Goal: Information Seeking & Learning: Learn about a topic

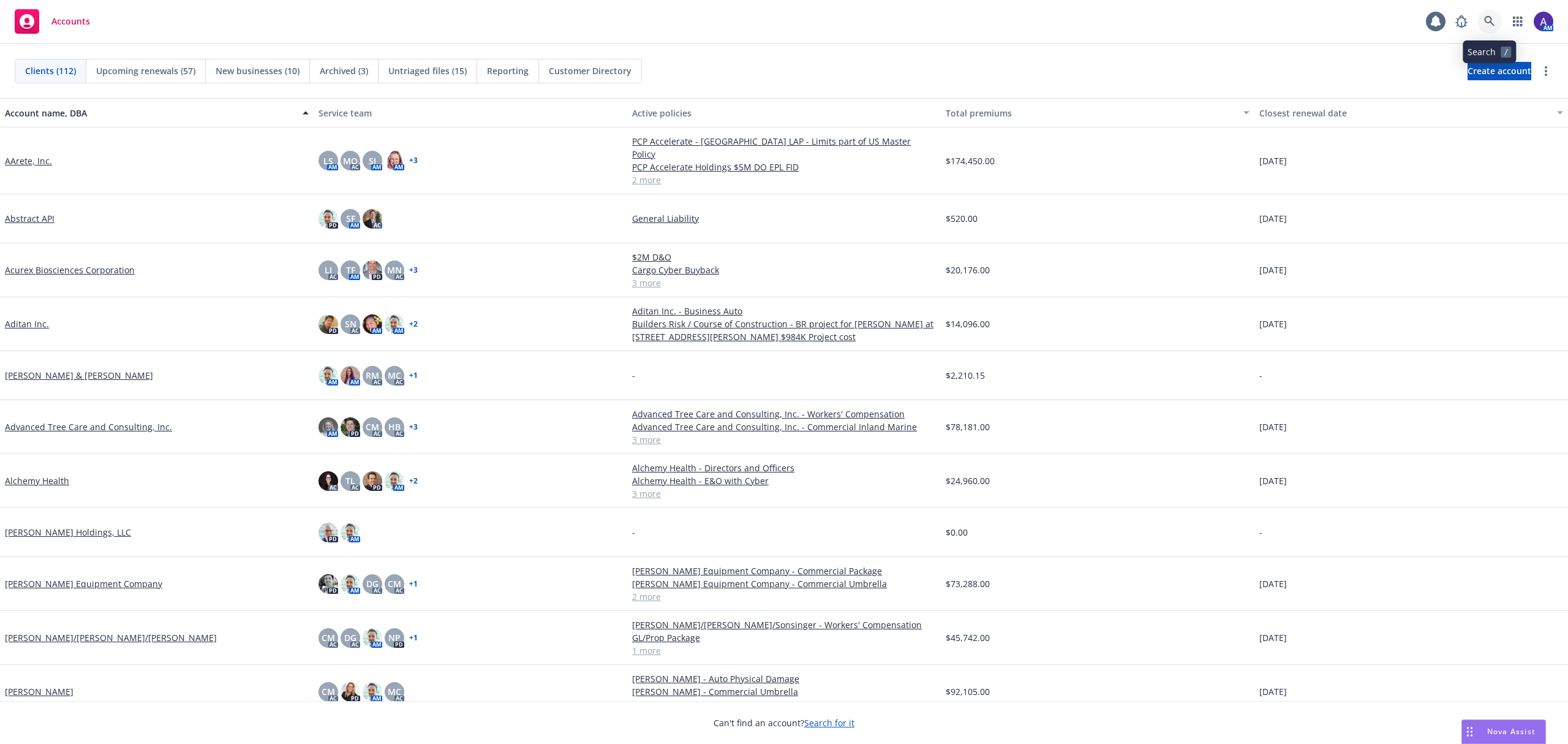
click at [1485, 23] on icon at bounding box center [1489, 21] width 11 height 11
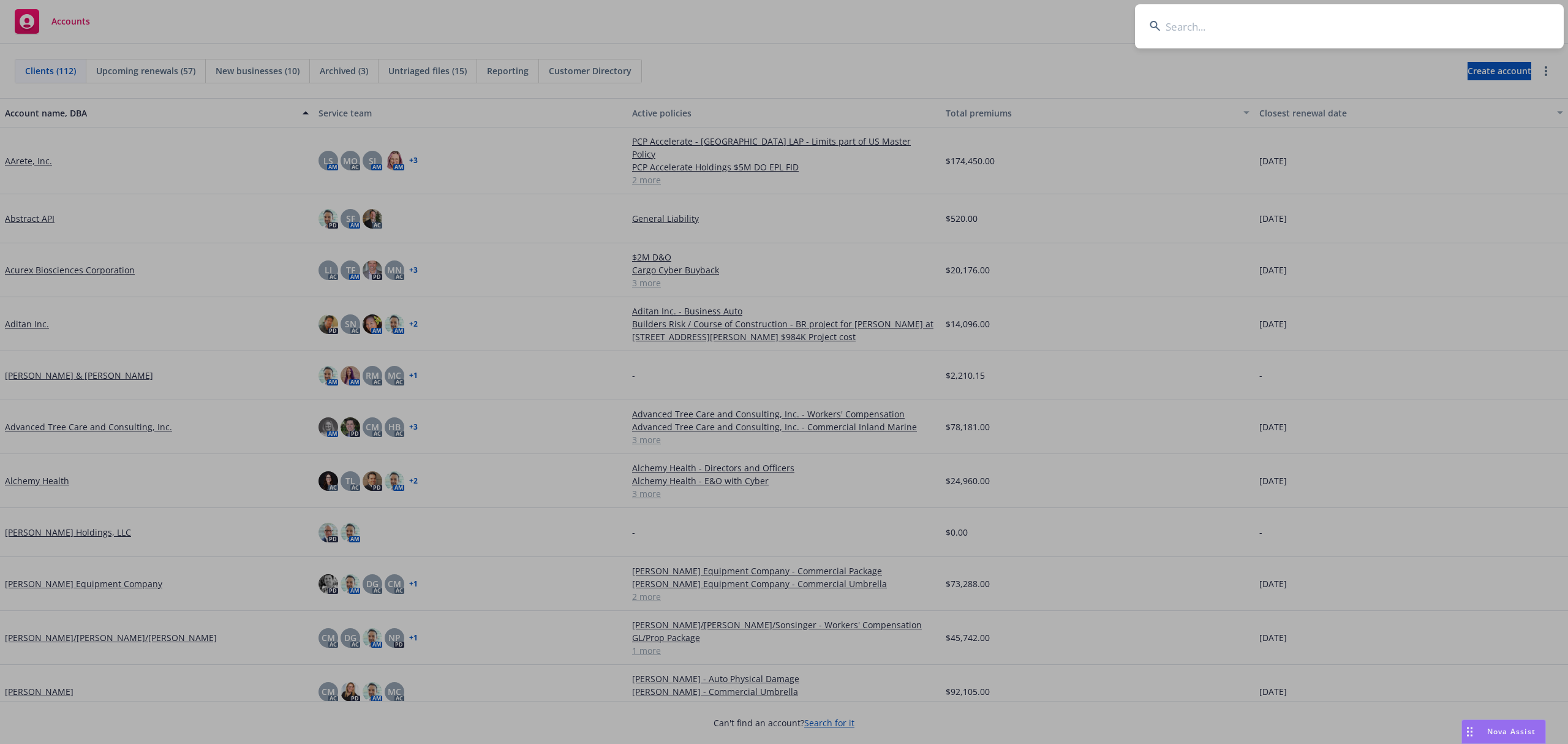
click at [1437, 21] on input at bounding box center [1349, 26] width 429 height 44
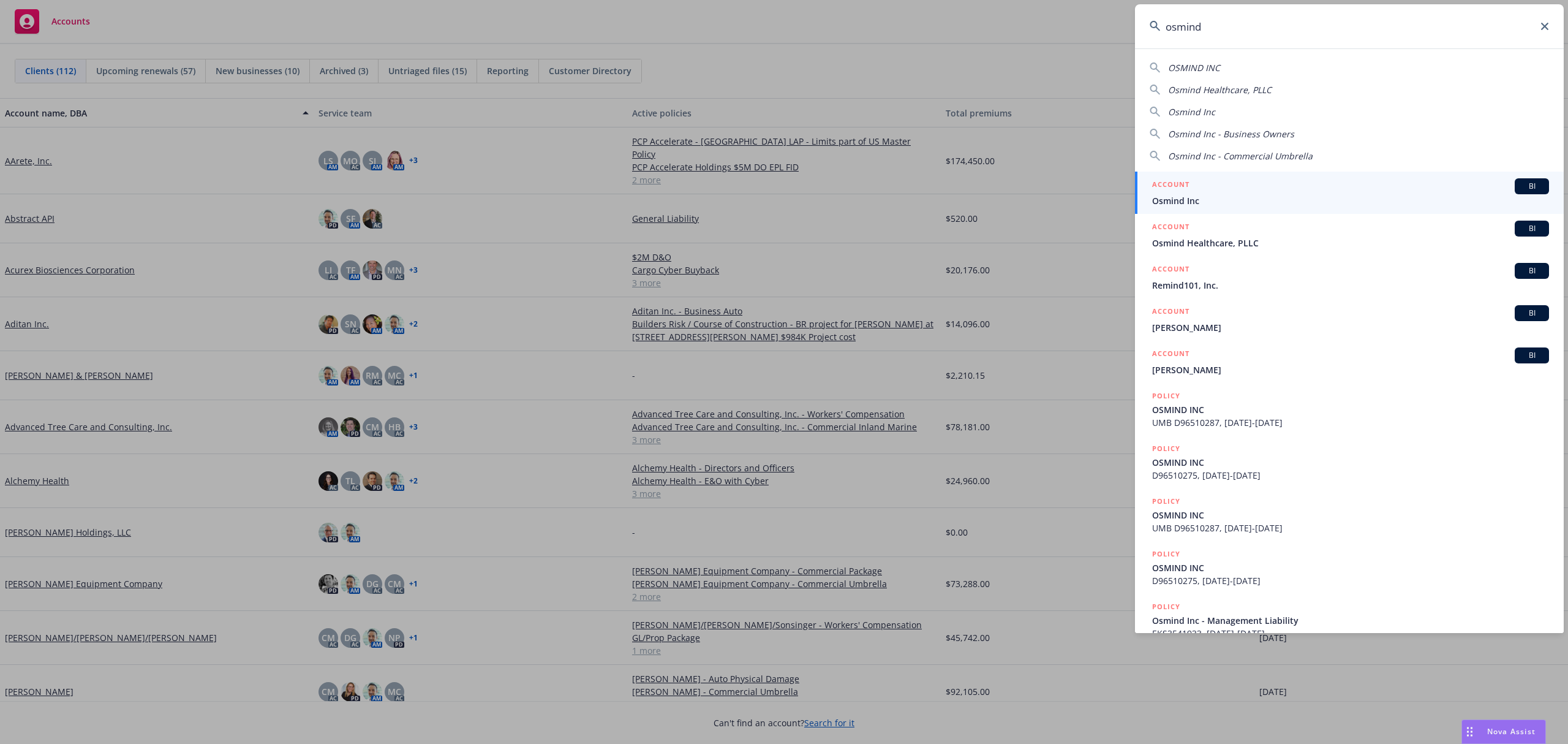
type input "osmind"
click at [1220, 180] on div "ACCOUNT BI" at bounding box center [1351, 186] width 397 height 16
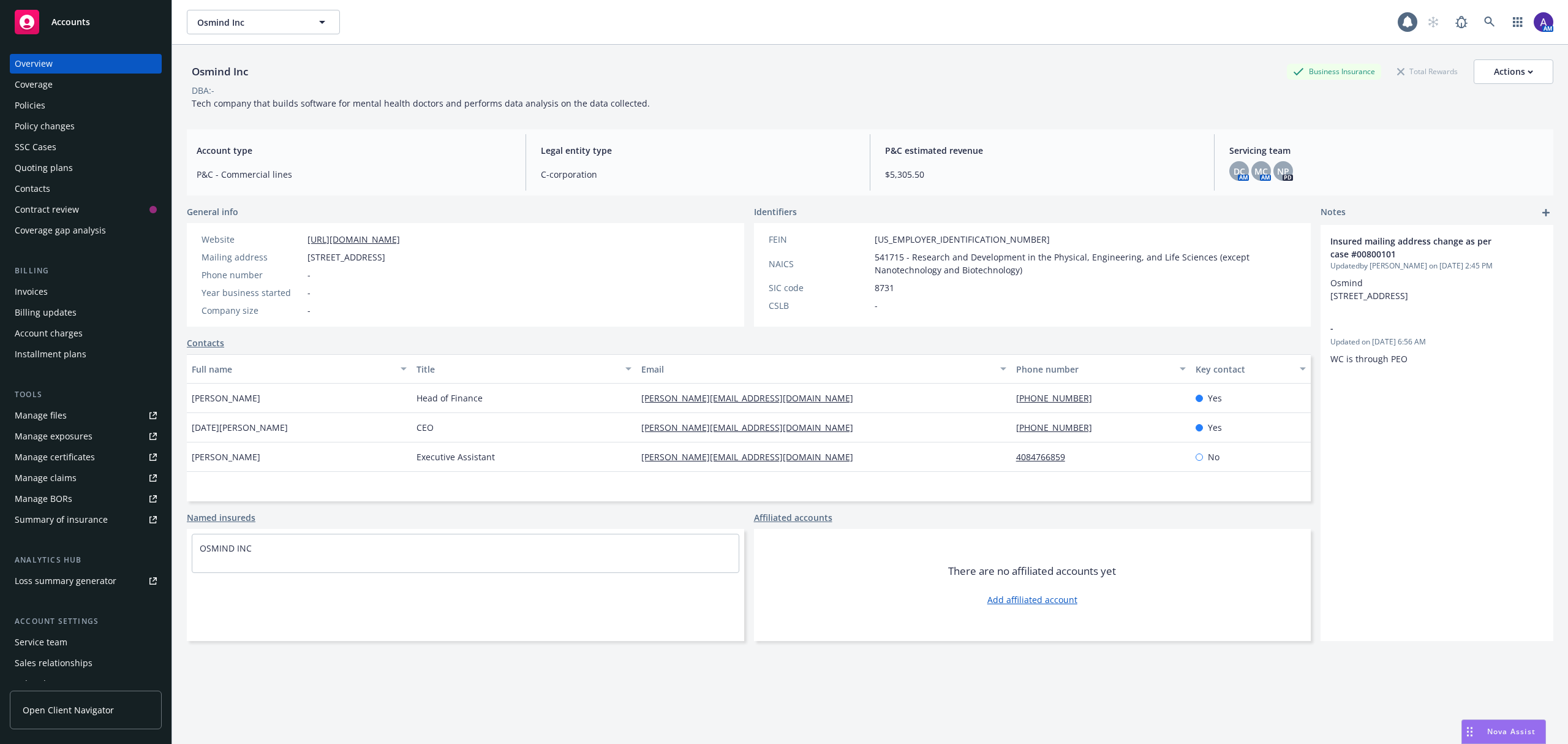
click at [68, 106] on div "Policies" at bounding box center [86, 106] width 142 height 20
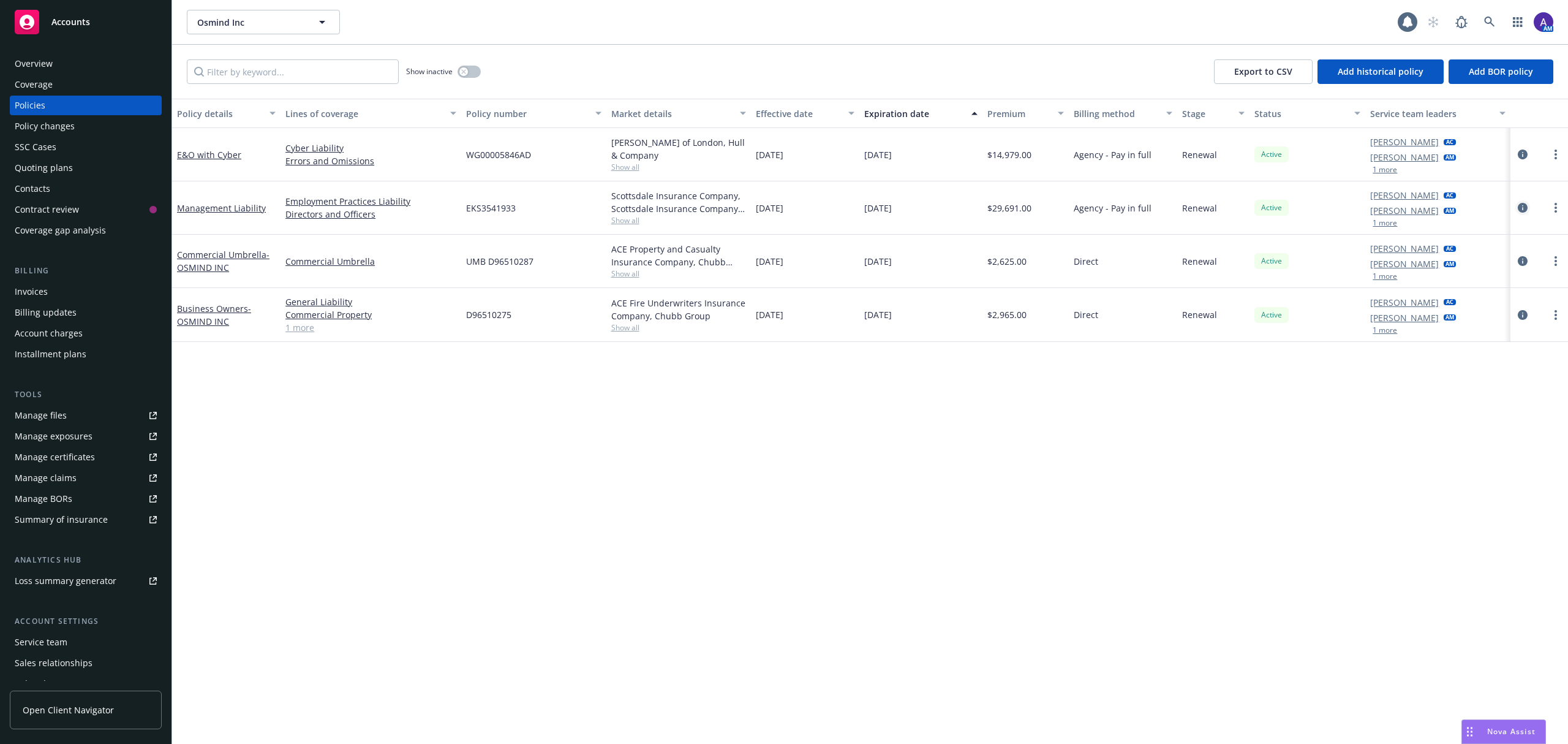
click at [1524, 214] on link "circleInformation" at bounding box center [1523, 207] width 15 height 15
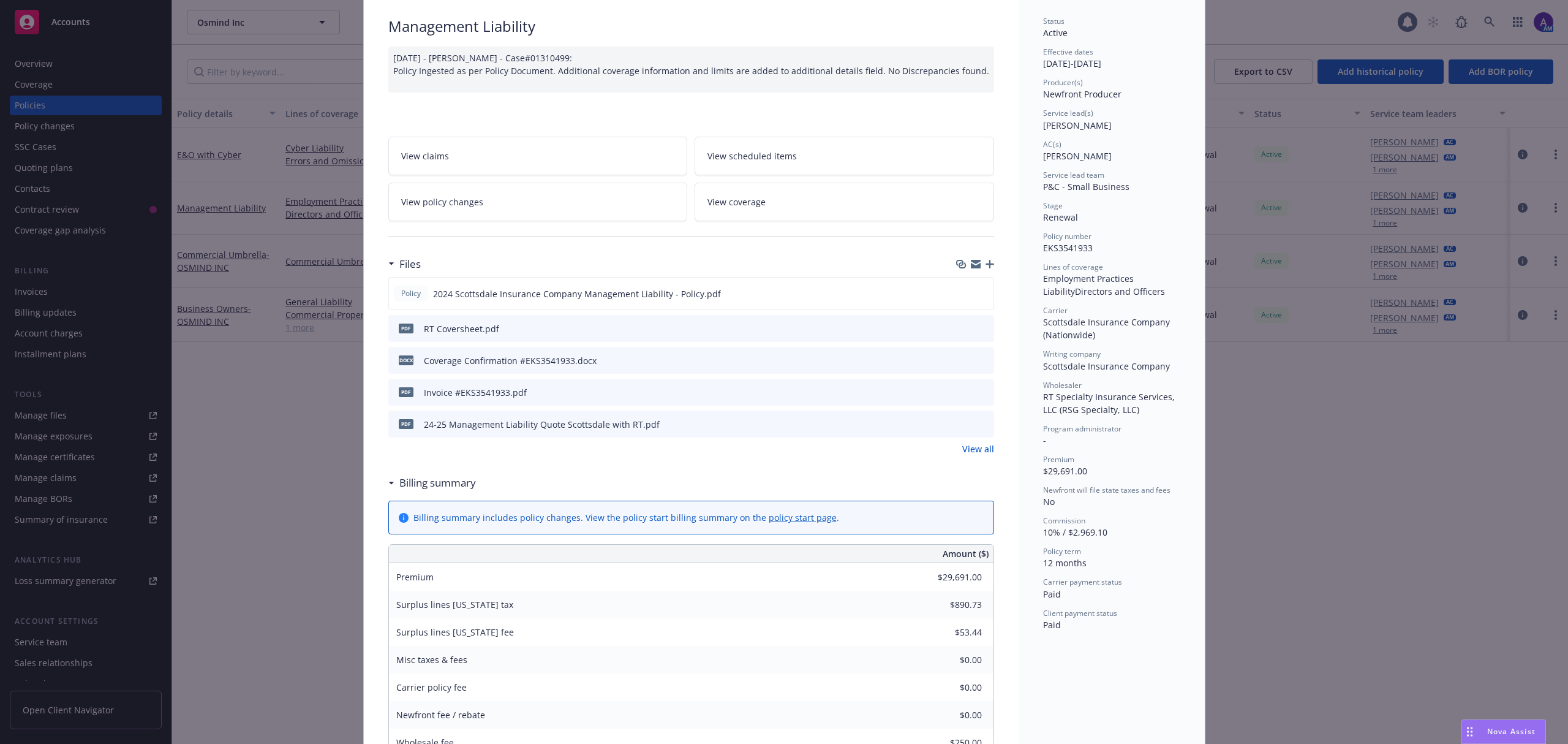
scroll to position [99, 0]
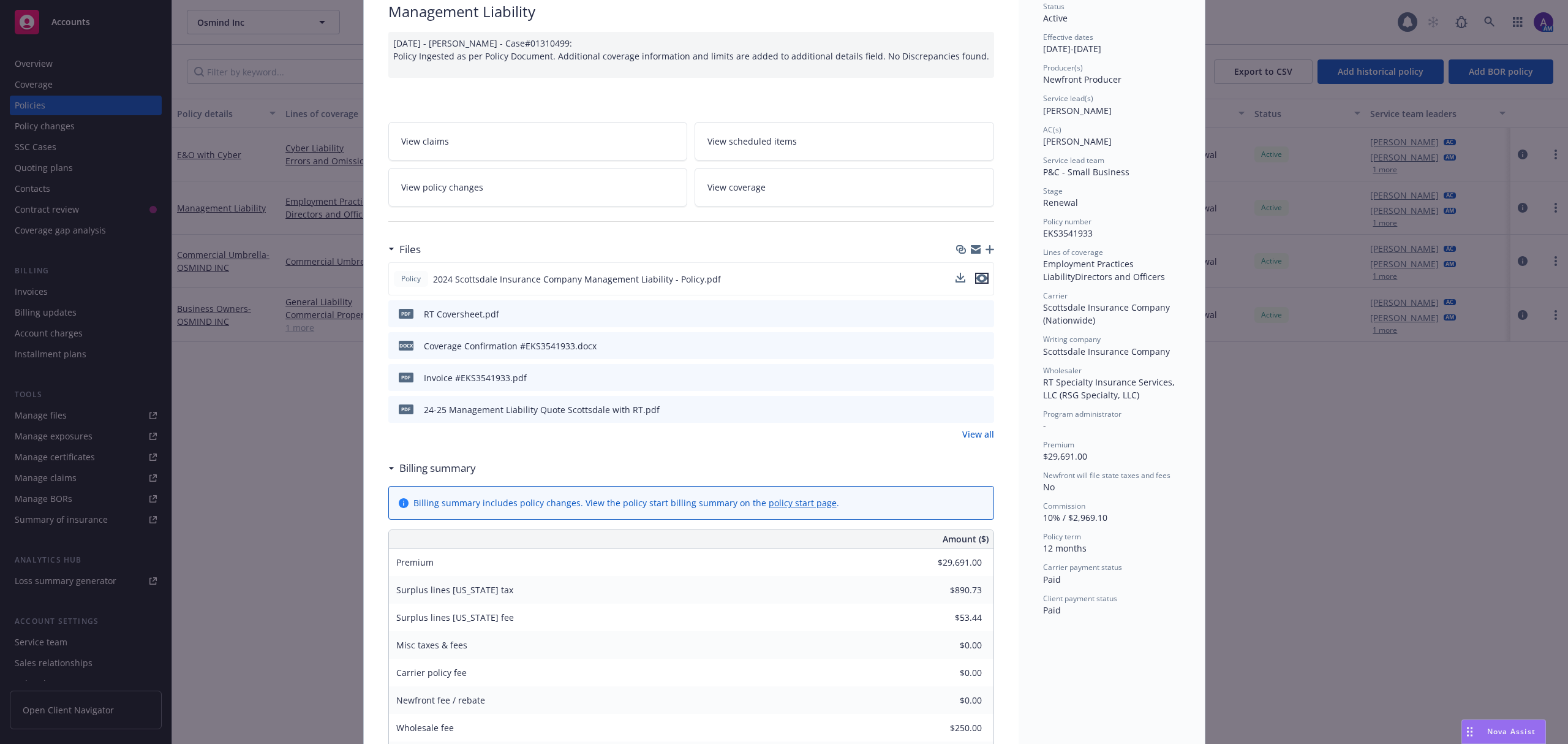
click at [976, 279] on icon "preview file" at bounding box center [981, 278] width 11 height 8
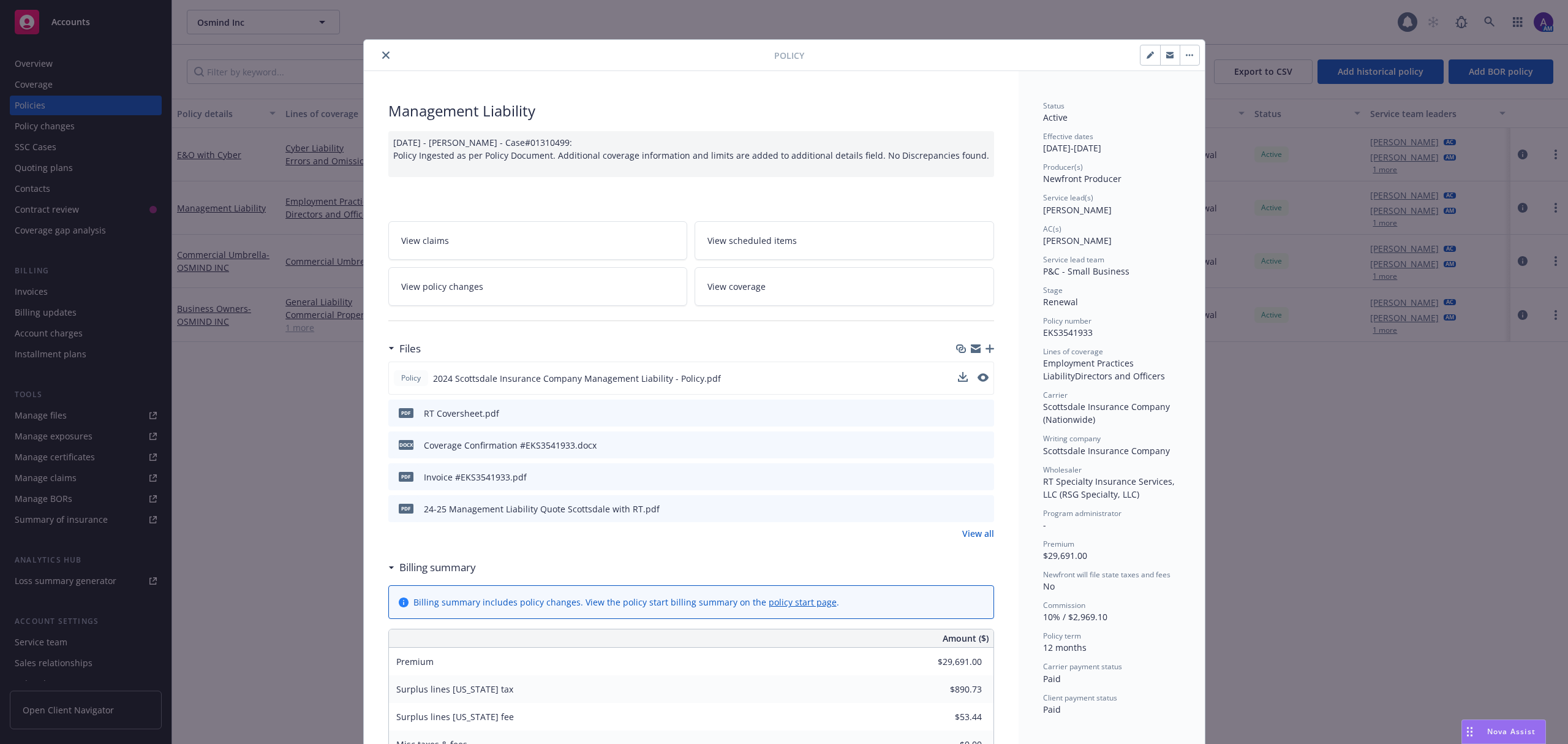
click at [382, 56] on icon "close" at bounding box center [386, 55] width 7 height 7
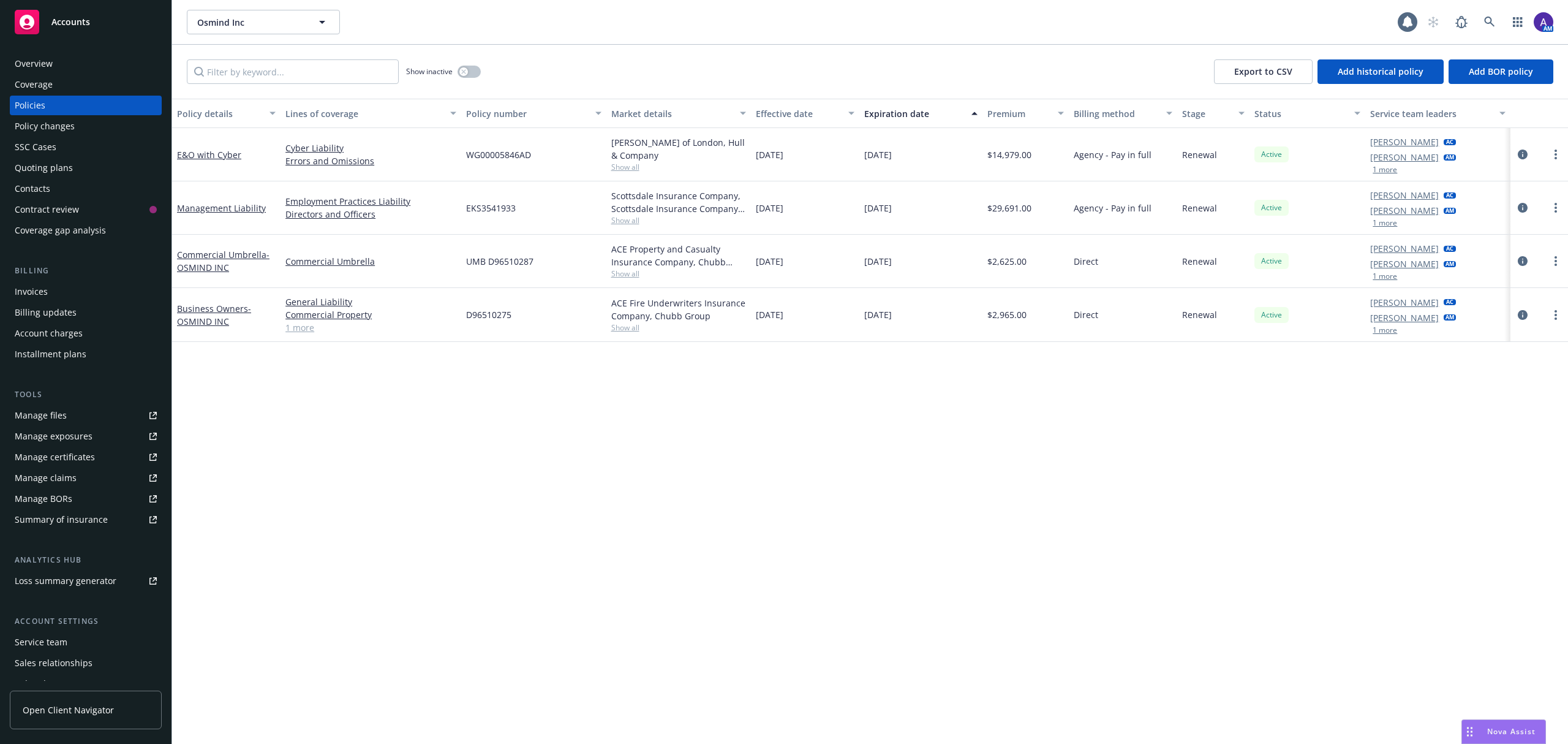
click at [23, 169] on div "Quoting plans" at bounding box center [44, 168] width 58 height 20
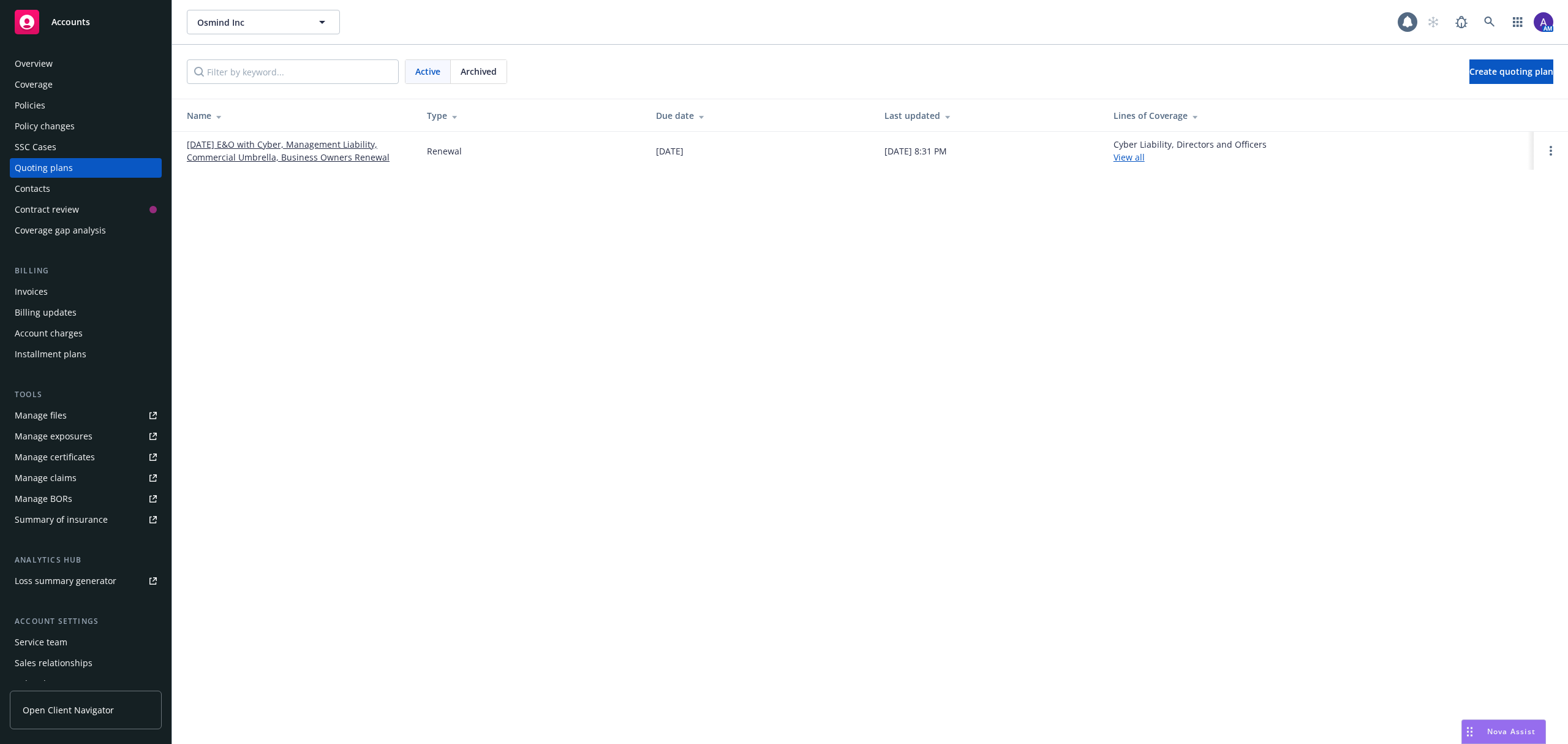
click at [323, 155] on link "[DATE] E&O with Cyber, Management Liability, Commercial Umbrella, Business Owne…" at bounding box center [297, 150] width 221 height 26
